Goal: Transaction & Acquisition: Download file/media

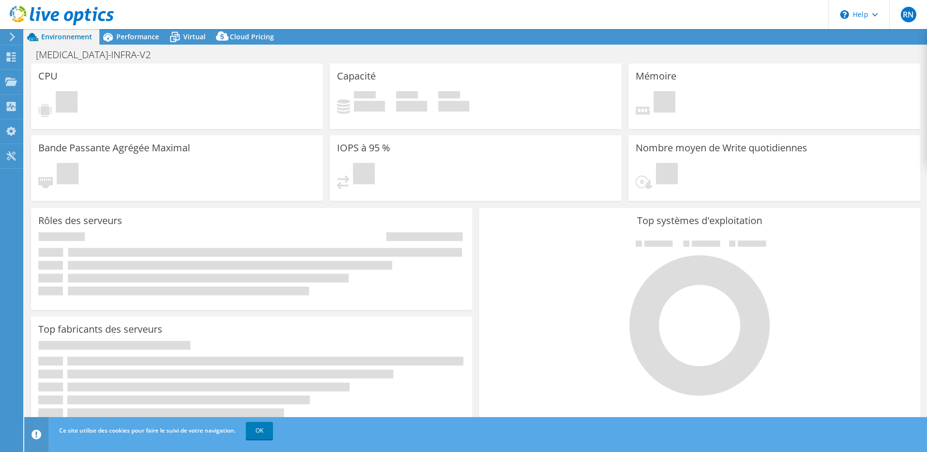
select select "USD"
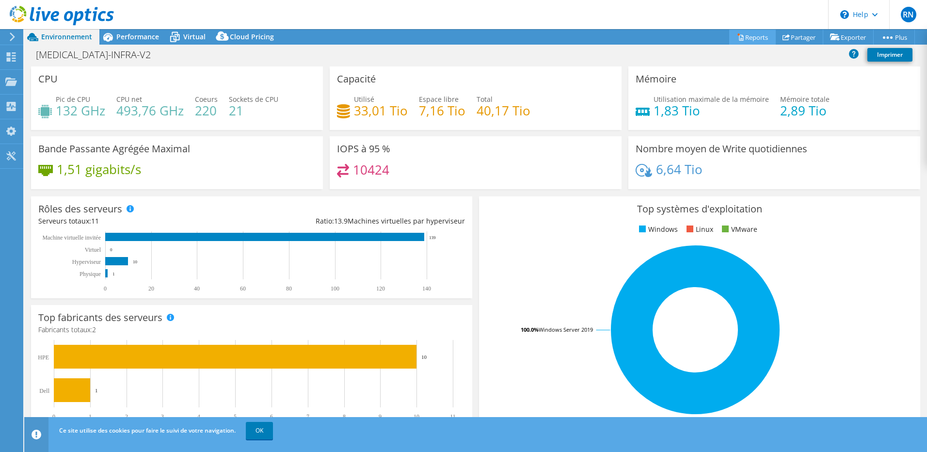
click at [747, 32] on link "Reports" at bounding box center [752, 37] width 47 height 15
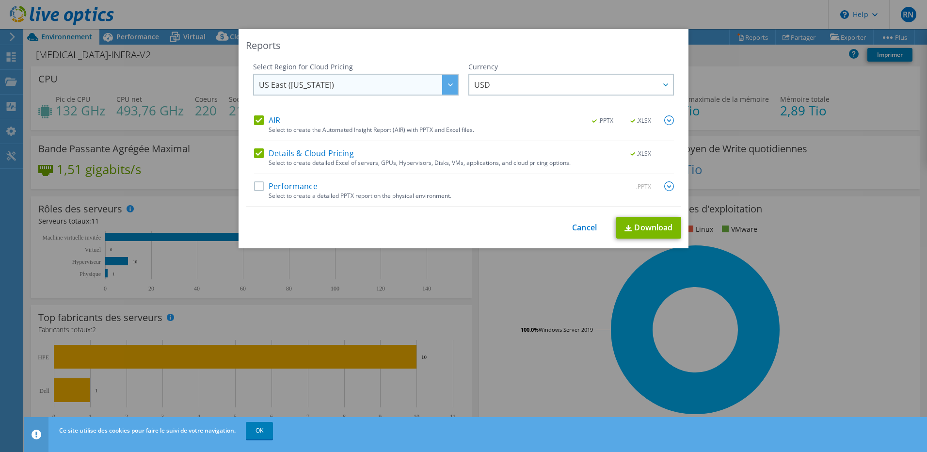
click at [442, 88] on div at bounding box center [450, 85] width 16 height 20
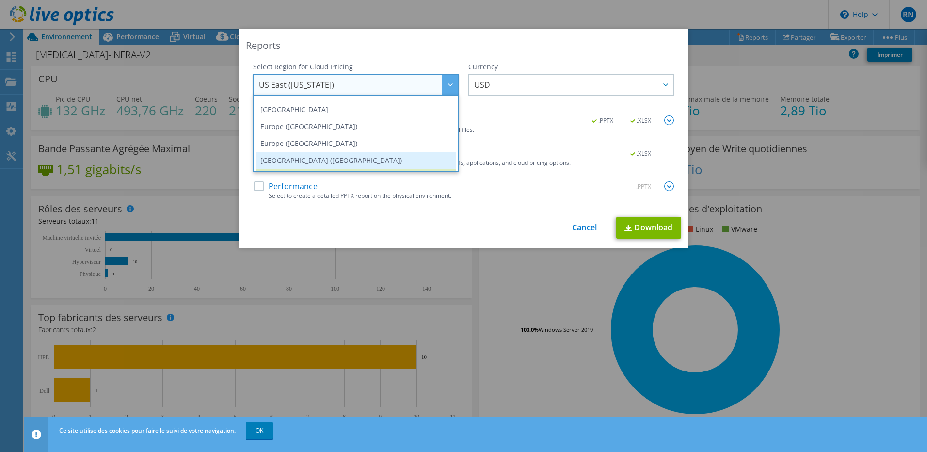
scroll to position [82, 0]
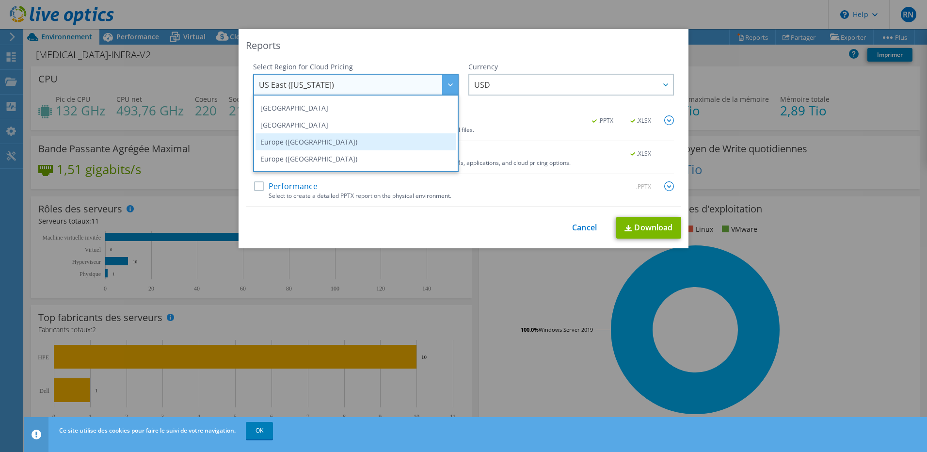
click at [320, 138] on li "Europe (Frankfurt)" at bounding box center [355, 141] width 201 height 17
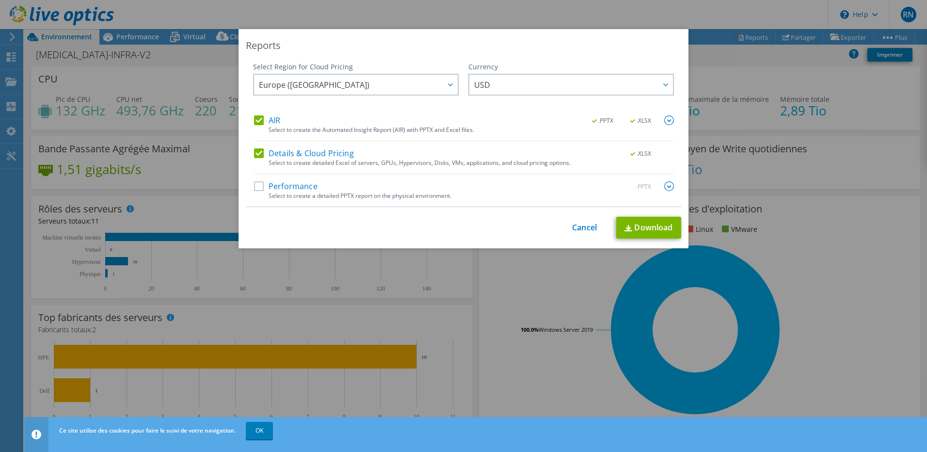
click at [256, 185] on label "Performance" at bounding box center [286, 186] width 64 height 10
click at [0, 0] on input "Performance" at bounding box center [0, 0] width 0 height 0
click at [535, 92] on span "USD" at bounding box center [573, 85] width 199 height 20
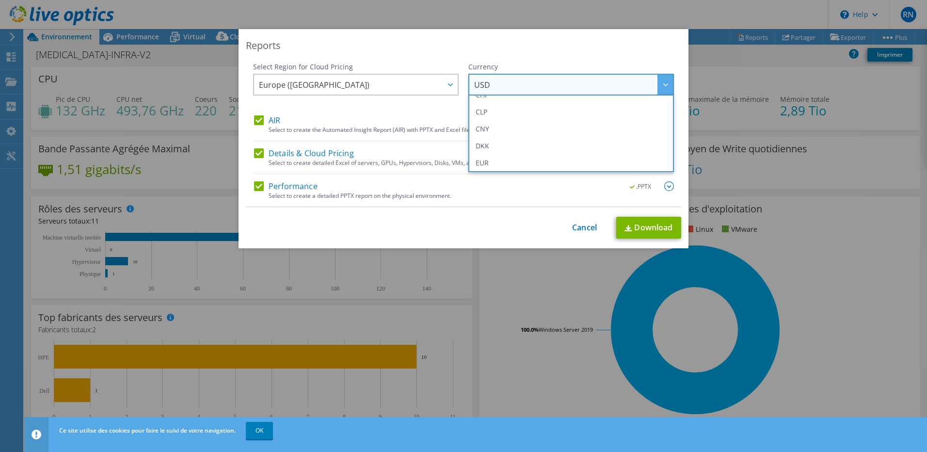
scroll to position [97, 0]
click at [529, 145] on li "EUR" at bounding box center [571, 144] width 201 height 17
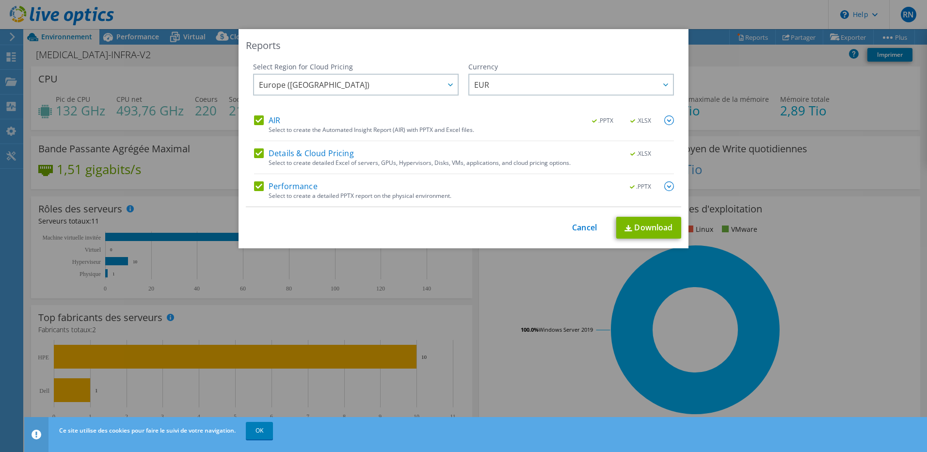
click at [528, 54] on div "Reports Select Region for Cloud Pricing Asia Pacific (Hong Kong) Asia Pacific (…" at bounding box center [464, 138] width 450 height 219
click at [649, 225] on link "Download" at bounding box center [648, 228] width 65 height 22
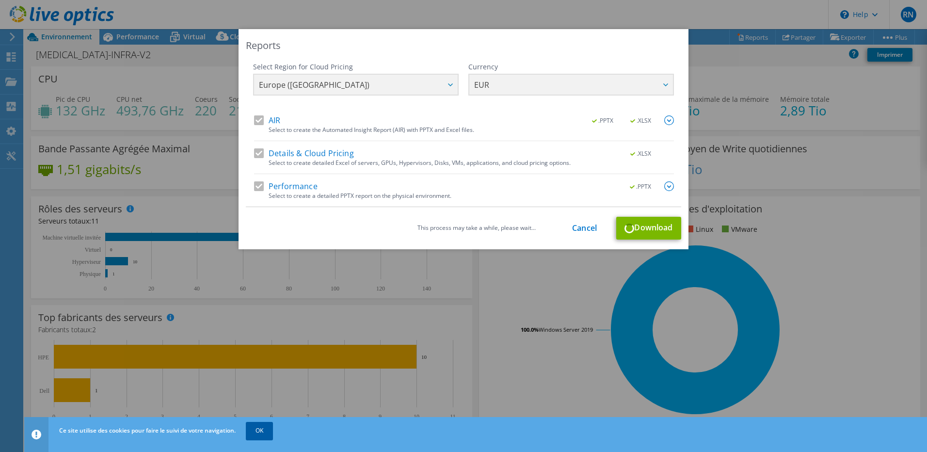
click at [263, 433] on div "Reports Select Region for Cloud Pricing Asia Pacific (Hong Kong) Asia Pacific (…" at bounding box center [463, 226] width 927 height 452
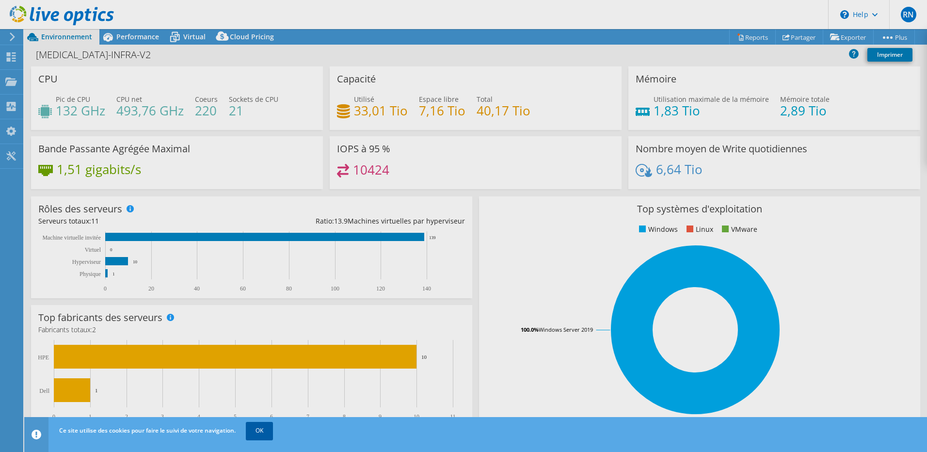
click at [258, 431] on link "OK" at bounding box center [259, 430] width 27 height 17
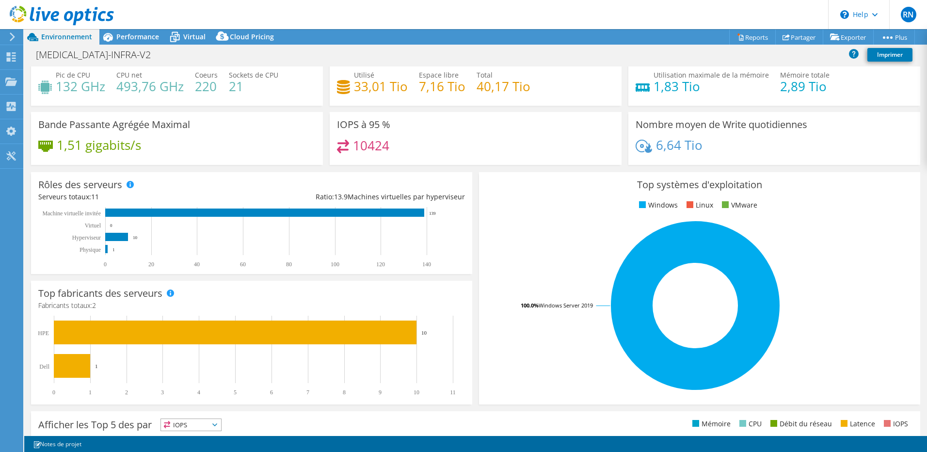
scroll to position [0, 0]
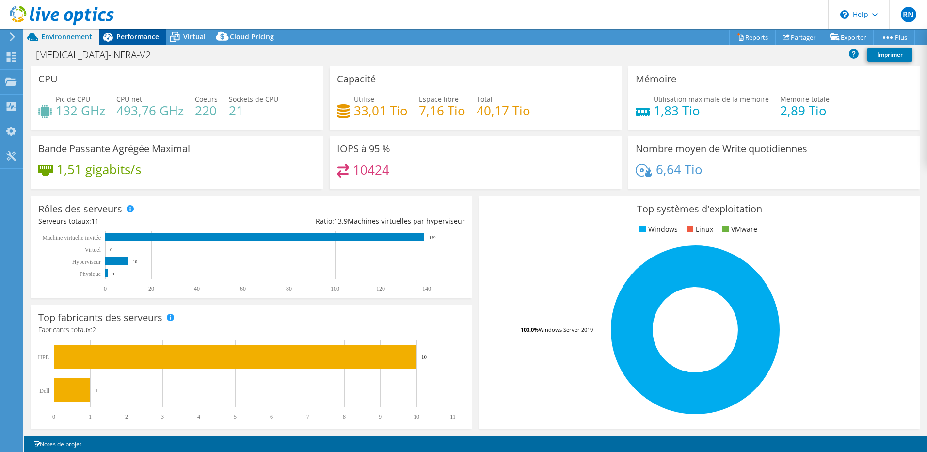
click at [131, 42] on div "Performance" at bounding box center [132, 37] width 67 height 16
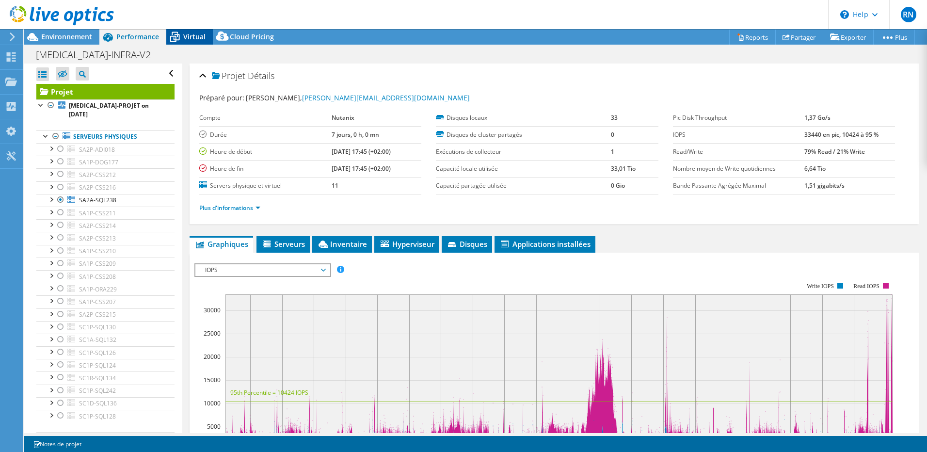
click at [180, 35] on icon at bounding box center [174, 37] width 17 height 17
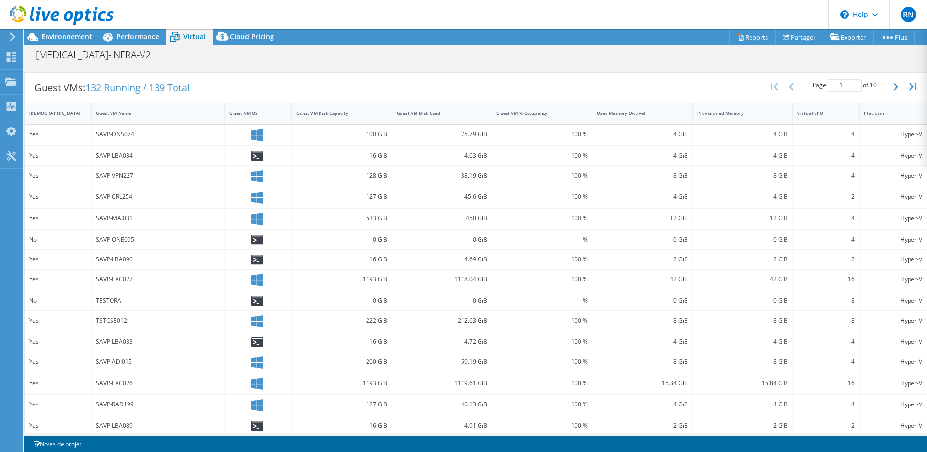
scroll to position [190, 0]
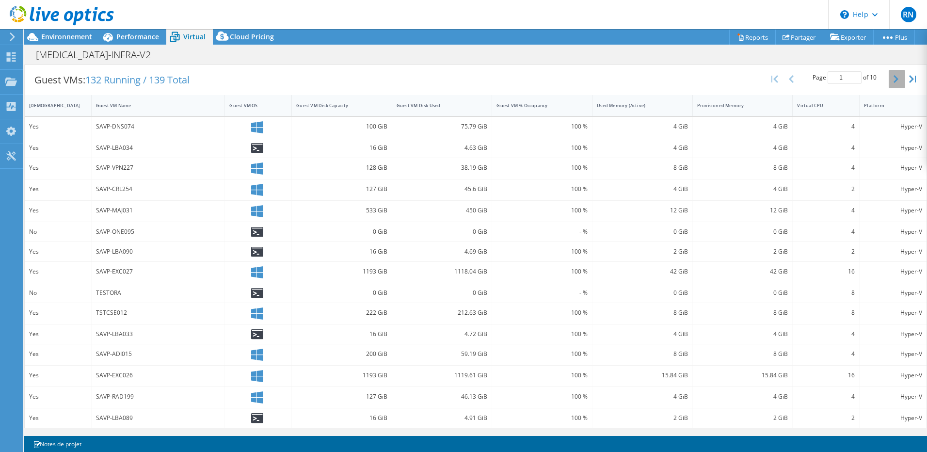
click at [889, 76] on button "button" at bounding box center [897, 79] width 16 height 18
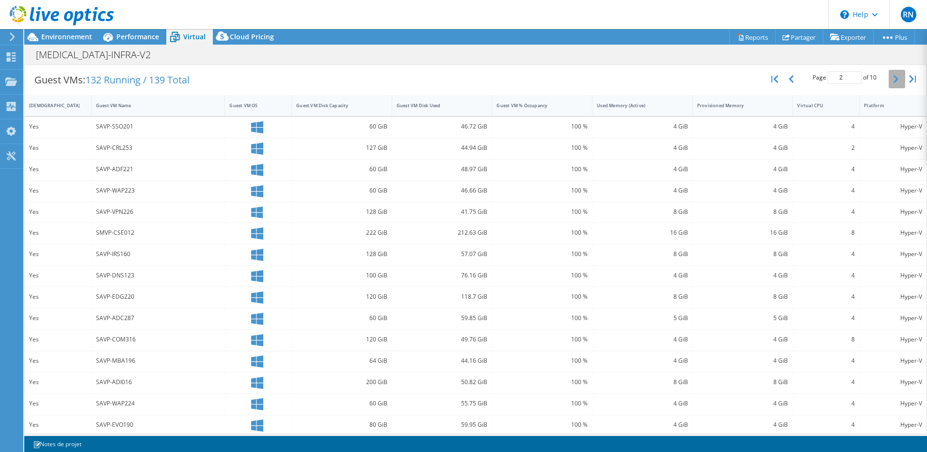
click at [889, 76] on button "button" at bounding box center [897, 79] width 16 height 18
click at [894, 84] on button "button" at bounding box center [897, 79] width 16 height 18
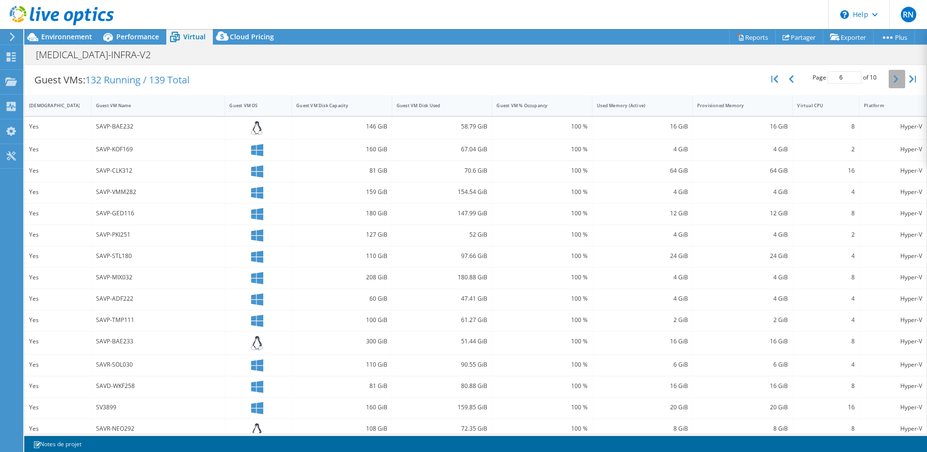
click at [894, 84] on button "button" at bounding box center [897, 79] width 16 height 18
type input "8"
click at [11, 34] on use at bounding box center [12, 36] width 5 height 9
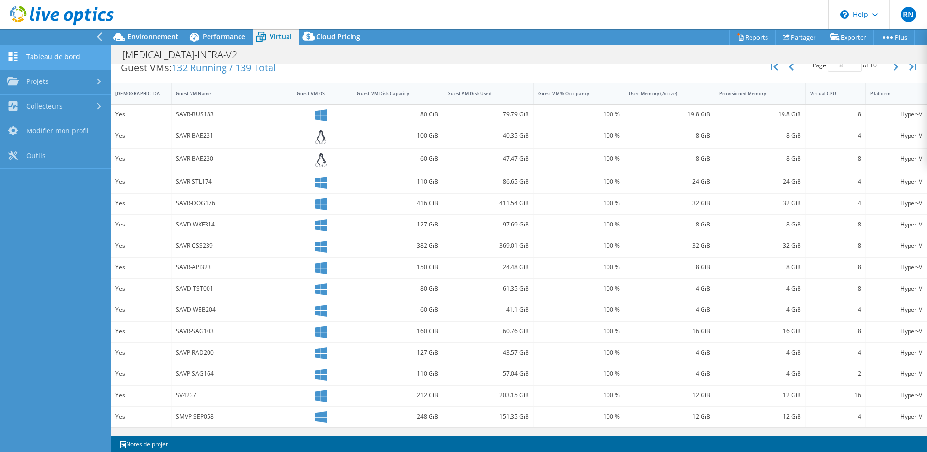
click at [63, 64] on link "Tableau de bord" at bounding box center [55, 57] width 111 height 25
